Goal: Information Seeking & Learning: Learn about a topic

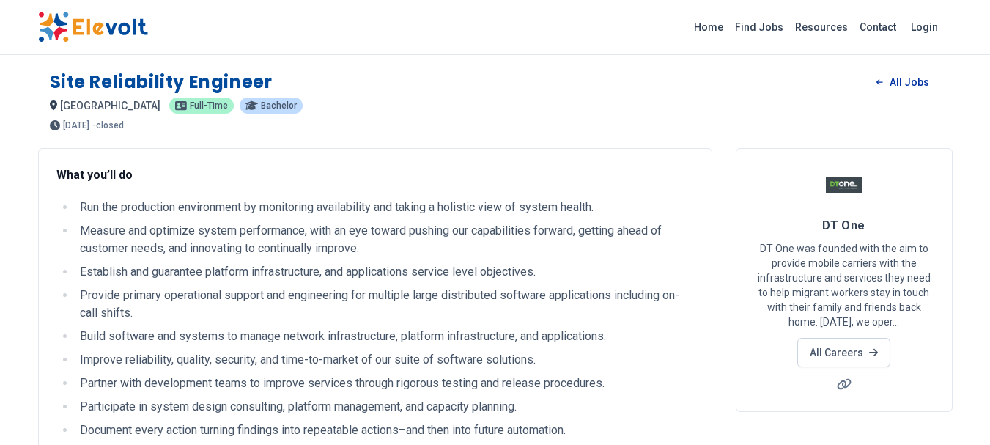
click at [906, 73] on link "All Jobs" at bounding box center [902, 82] width 75 height 22
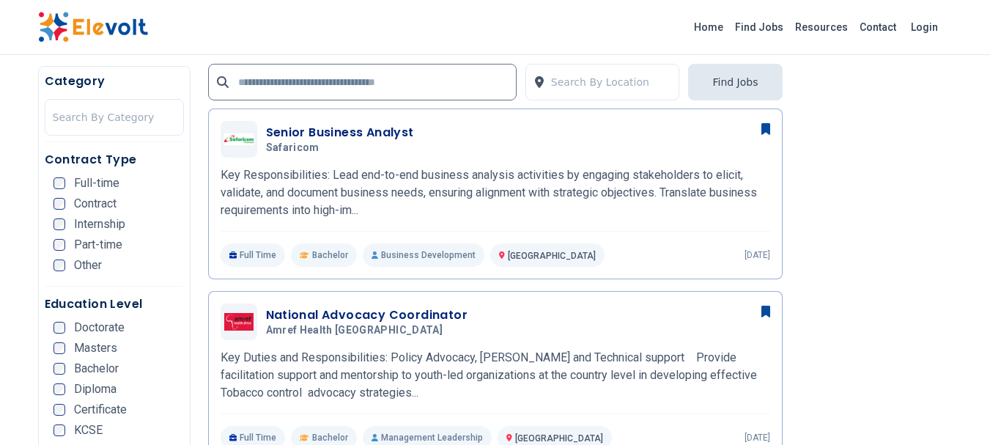
scroll to position [440, 0]
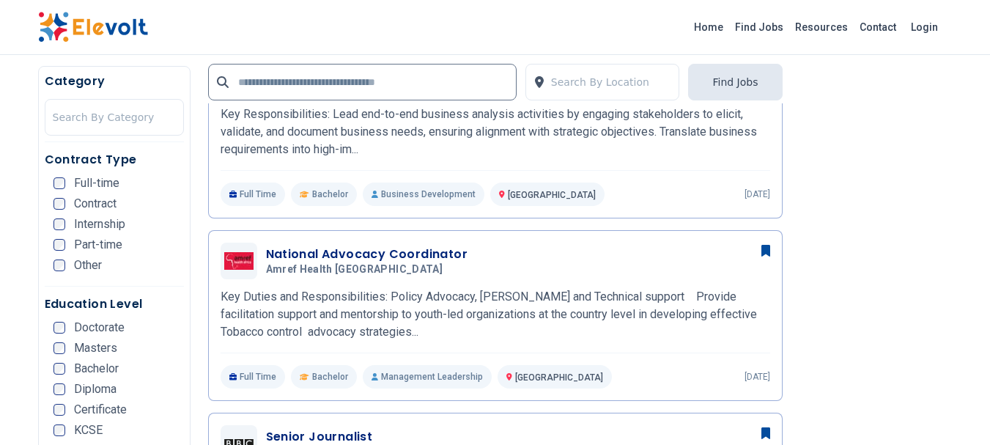
click at [88, 185] on span "Full-time" at bounding box center [96, 183] width 45 height 12
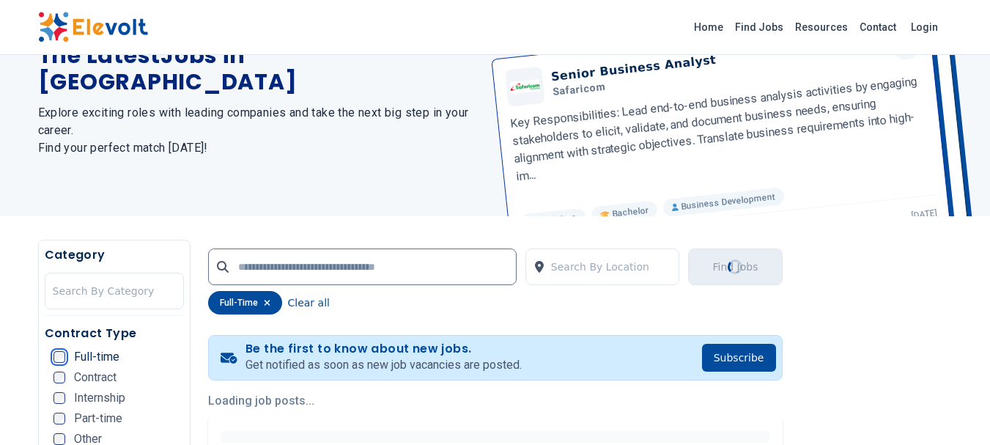
scroll to position [0, 0]
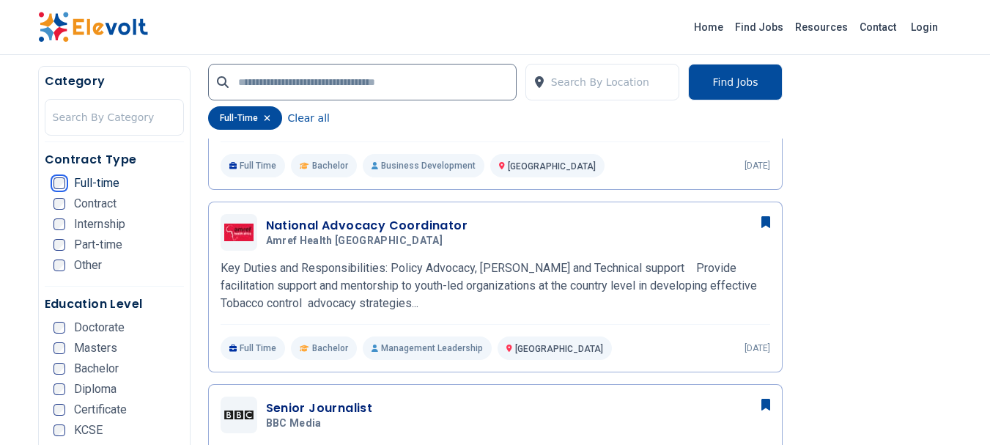
scroll to position [797, 0]
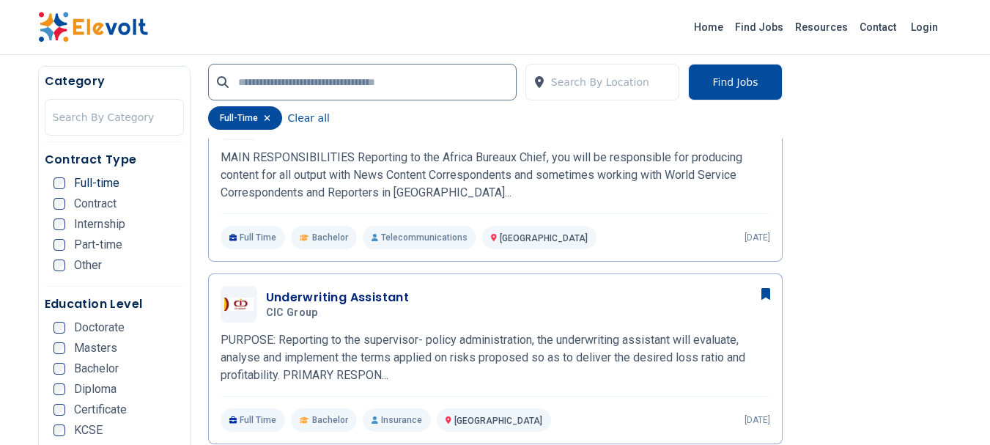
click at [98, 370] on span "Bachelor" at bounding box center [96, 369] width 45 height 12
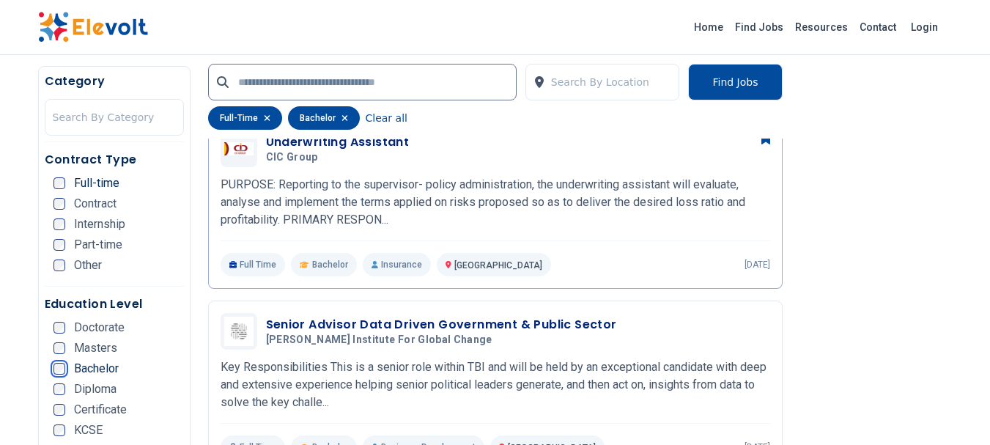
scroll to position [953, 0]
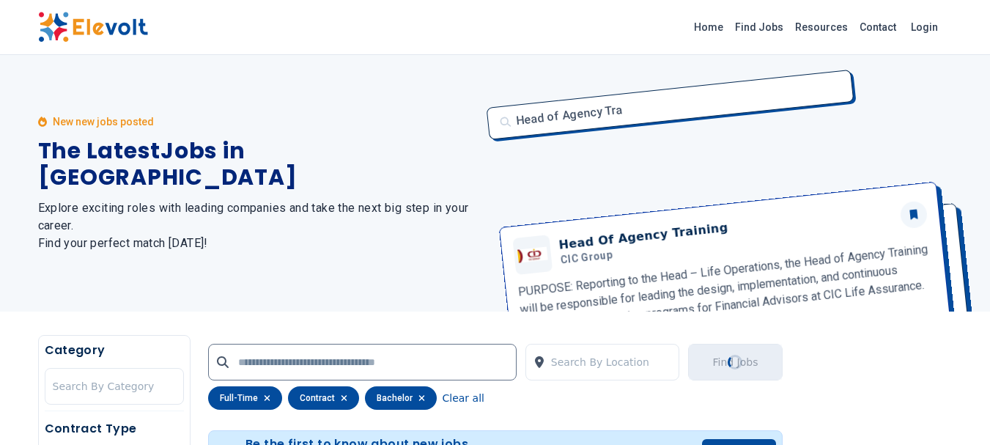
click at [61, 183] on div "New new jobs posted The Latest Jobs in [GEOGRAPHIC_DATA] Explore exciting roles…" at bounding box center [258, 183] width 440 height 257
